Goal: Navigation & Orientation: Find specific page/section

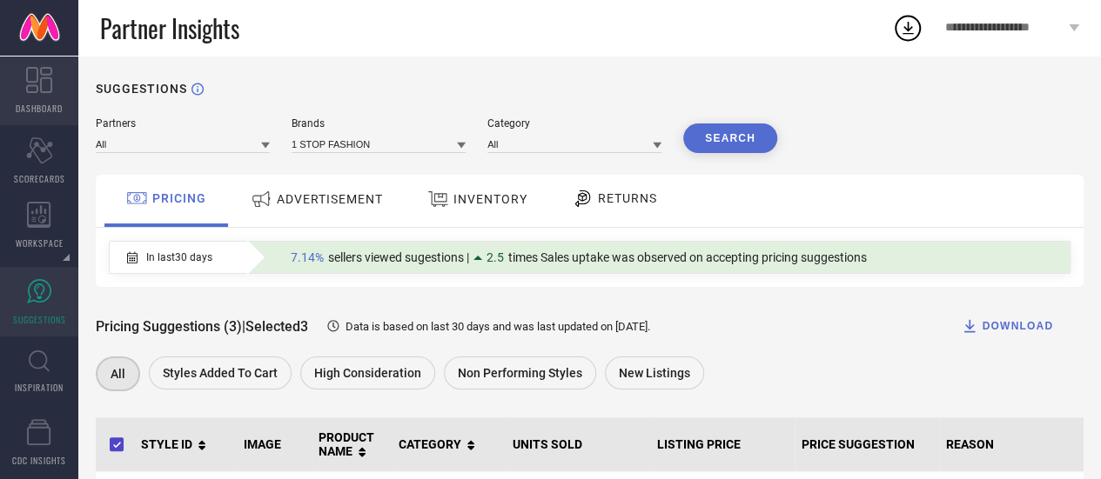
click at [30, 95] on link "DASHBOARD" at bounding box center [39, 91] width 78 height 70
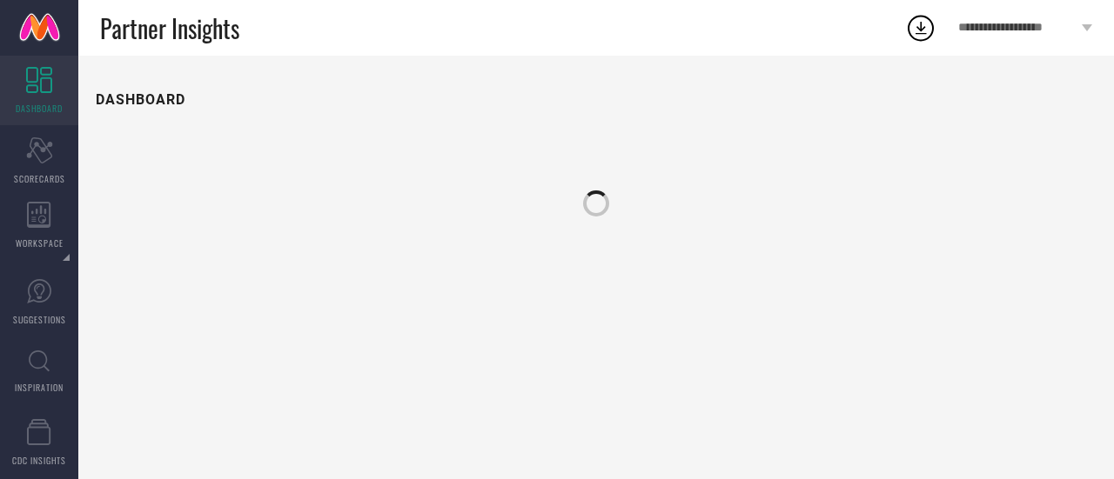
click at [37, 36] on link at bounding box center [39, 28] width 78 height 56
